Goal: Book appointment/travel/reservation

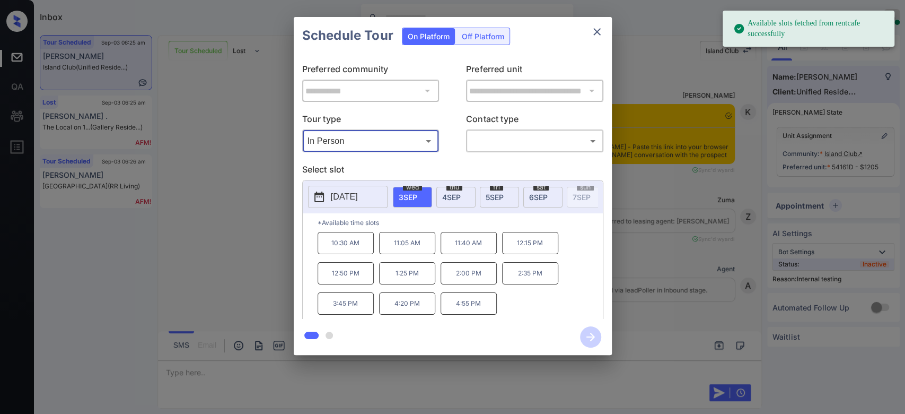
scroll to position [5960, 0]
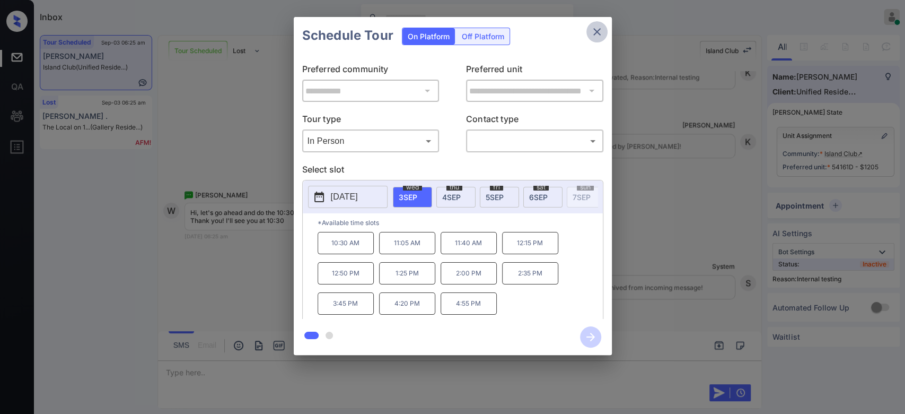
click at [591, 30] on icon "close" at bounding box center [597, 31] width 13 height 13
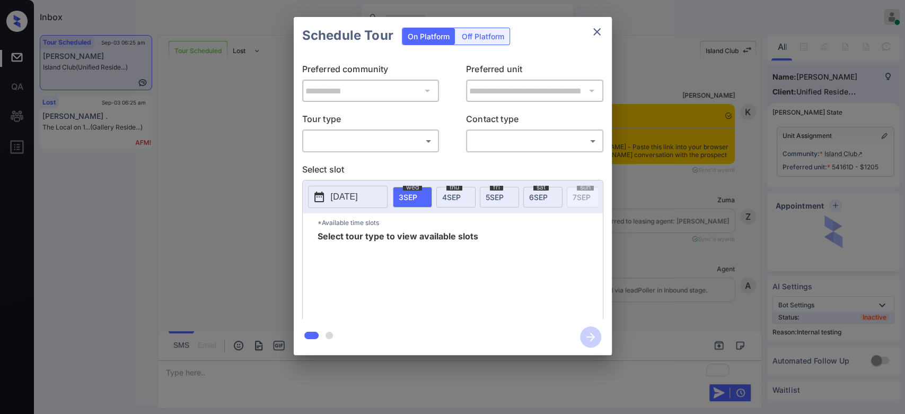
scroll to position [6306, 0]
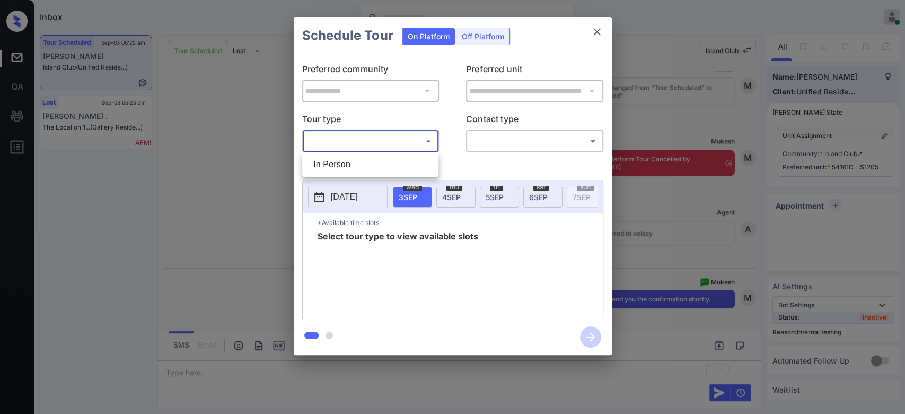
drag, startPoint x: 391, startPoint y: 135, endPoint x: 366, endPoint y: 160, distance: 35.3
click at [366, 160] on body "Inbox Mukesh Online Set yourself offline Set yourself on break Profile Switch t…" at bounding box center [452, 207] width 905 height 414
click at [366, 160] on li "In Person" at bounding box center [370, 164] width 131 height 19
type input "********"
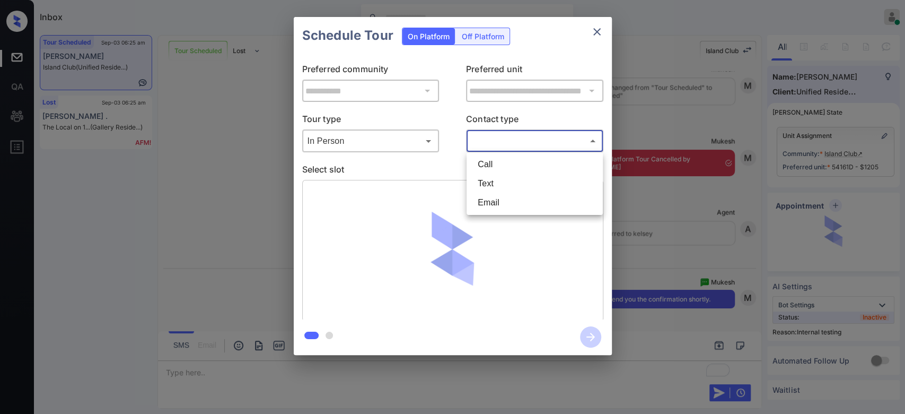
drag, startPoint x: 495, startPoint y: 146, endPoint x: 497, endPoint y: 181, distance: 35.6
click at [497, 181] on body "Inbox Mukesh Online Set yourself offline Set yourself on break Profile Switch t…" at bounding box center [452, 207] width 905 height 414
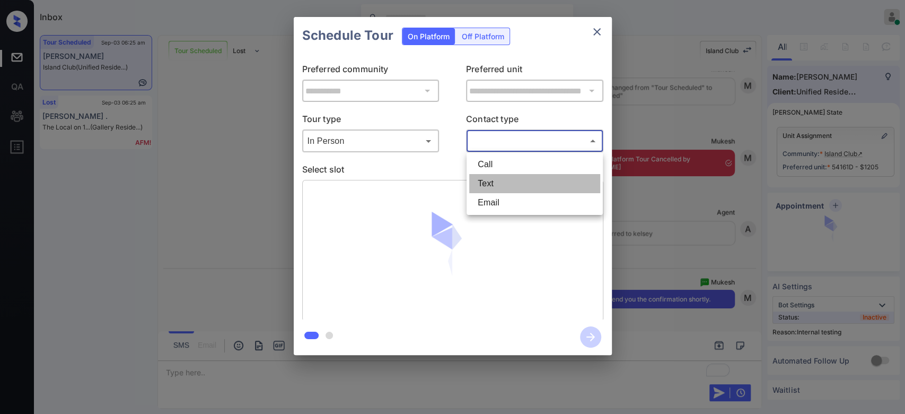
click at [497, 181] on li "Text" at bounding box center [534, 183] width 131 height 19
type input "****"
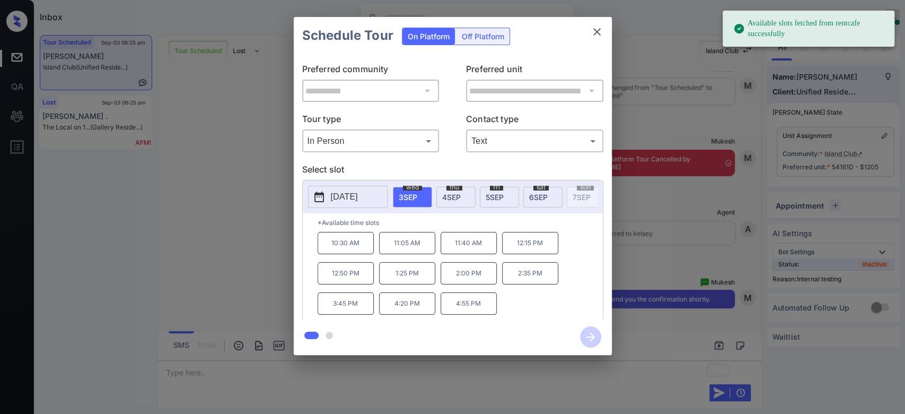
click at [354, 252] on p "10:30 AM" at bounding box center [346, 243] width 56 height 22
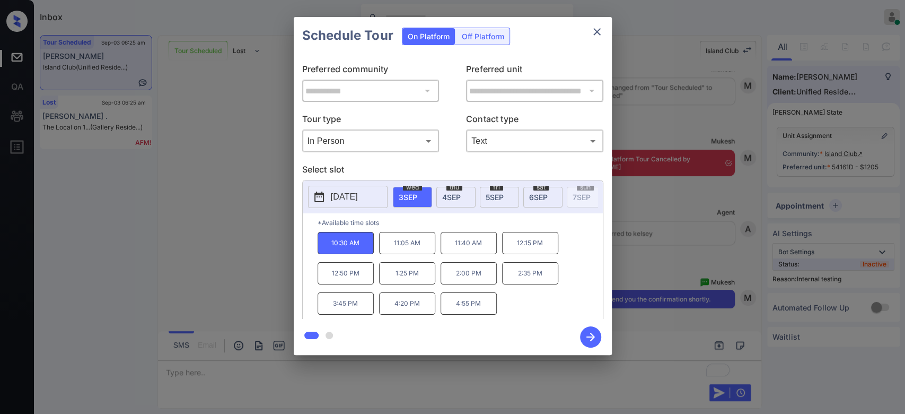
click at [579, 332] on button "button" at bounding box center [591, 337] width 34 height 28
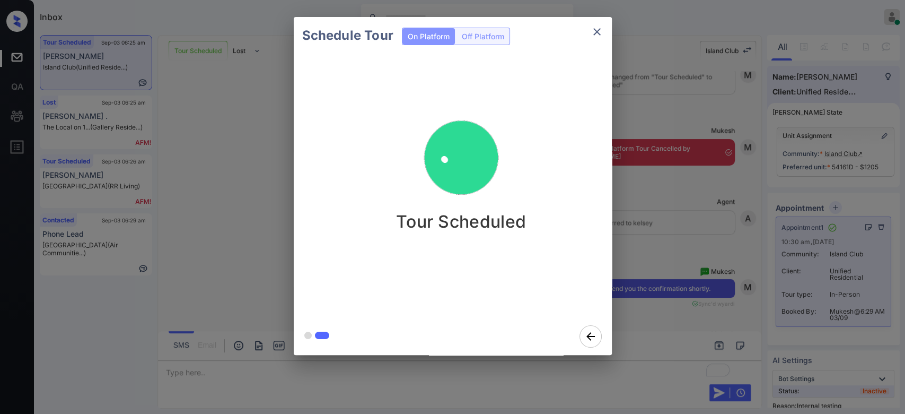
click at [636, 139] on div "Schedule Tour On Platform Off Platform Tour Scheduled" at bounding box center [452, 186] width 905 height 372
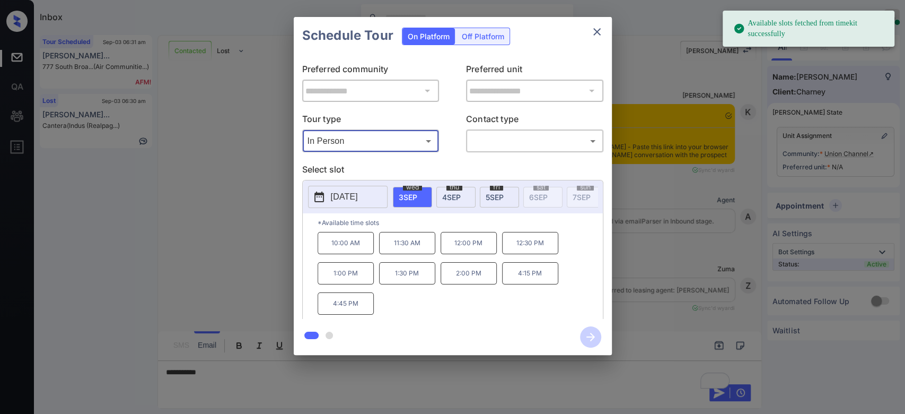
scroll to position [4148, 0]
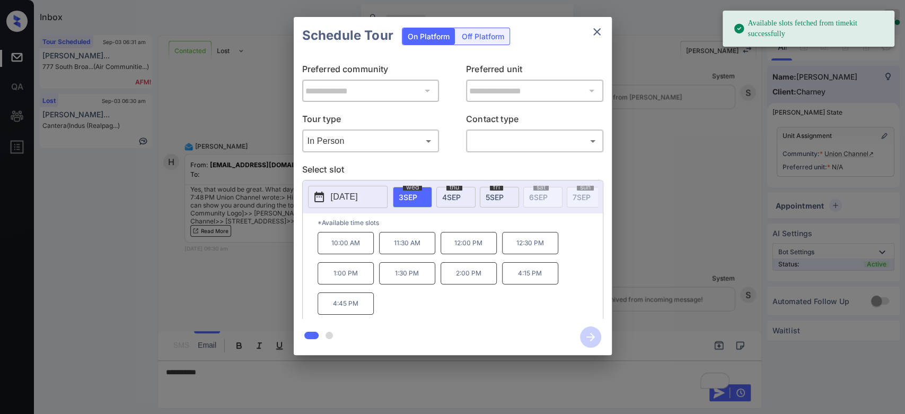
click at [358, 196] on p "[DATE]" at bounding box center [344, 196] width 27 height 13
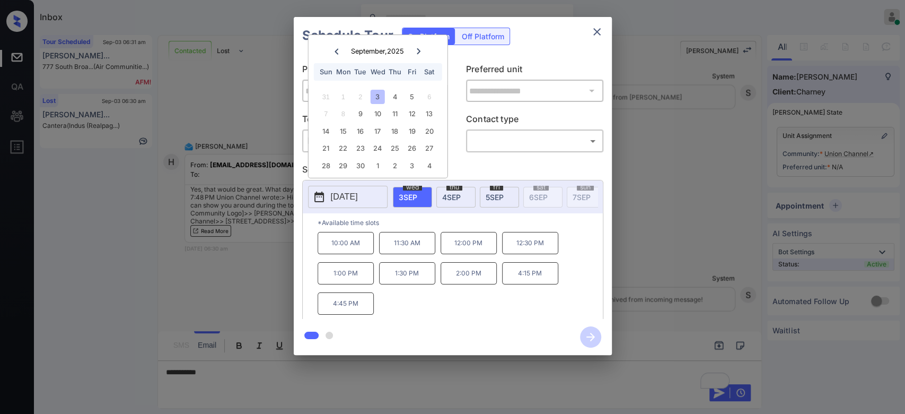
click at [421, 51] on icon at bounding box center [419, 51] width 6 height 6
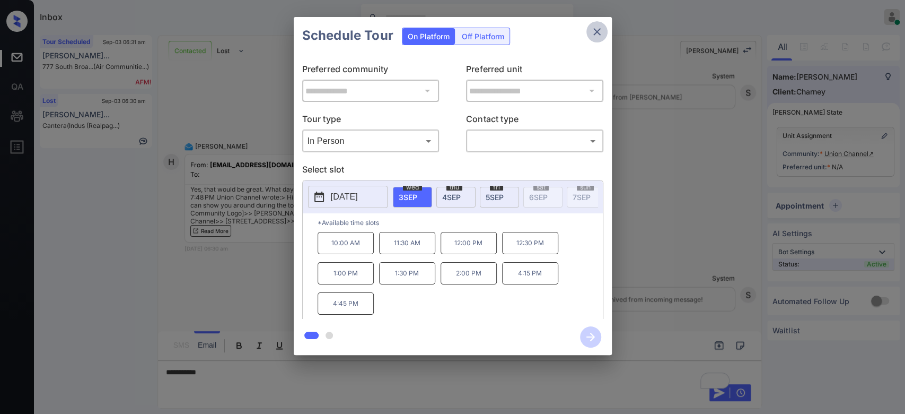
click at [605, 36] on button "close" at bounding box center [597, 31] width 21 height 21
